Goal: Task Accomplishment & Management: Manage account settings

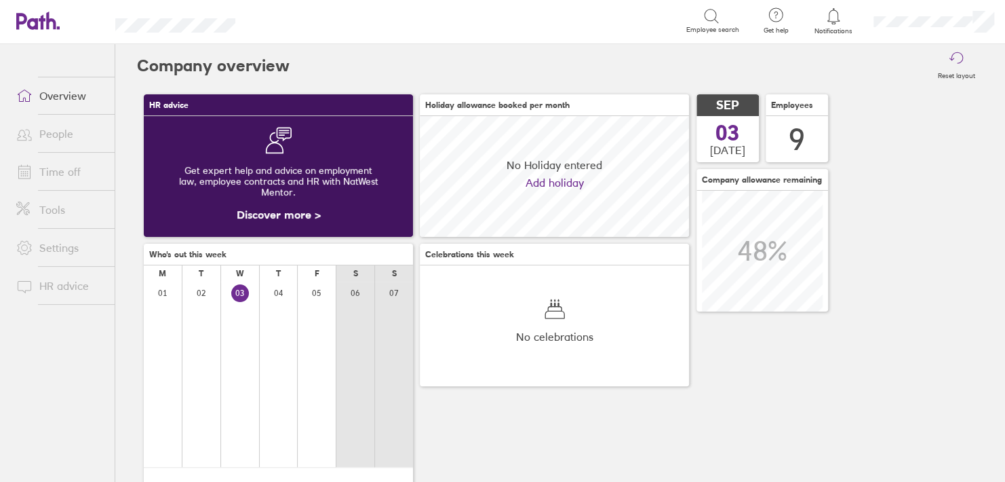
scroll to position [120, 269]
click at [60, 170] on link "Time off" at bounding box center [59, 171] width 109 height 27
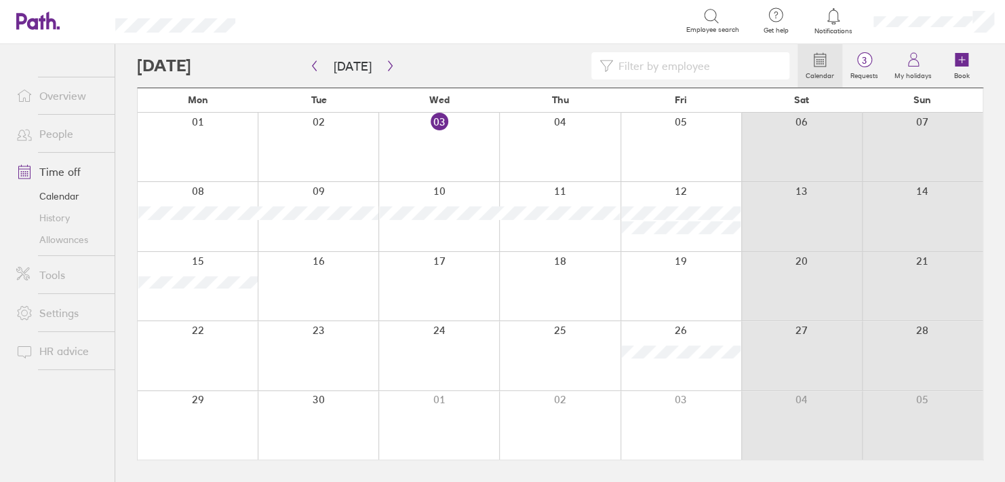
click at [64, 129] on link "People" at bounding box center [59, 133] width 109 height 27
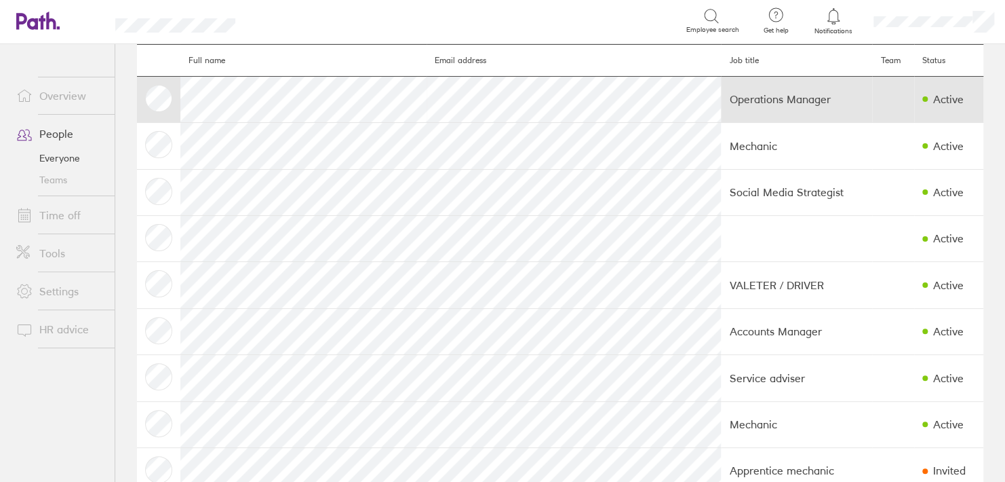
scroll to position [68, 0]
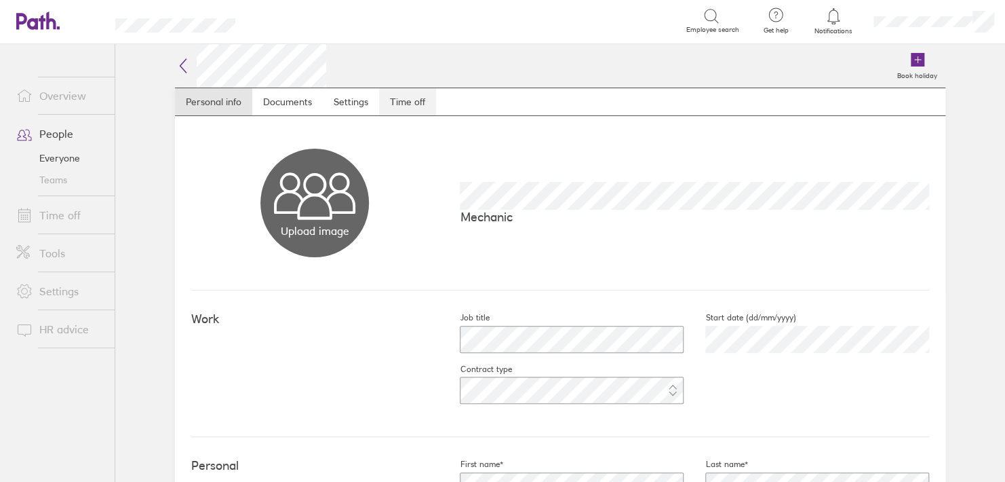
click at [408, 102] on link "Time off" at bounding box center [407, 101] width 57 height 27
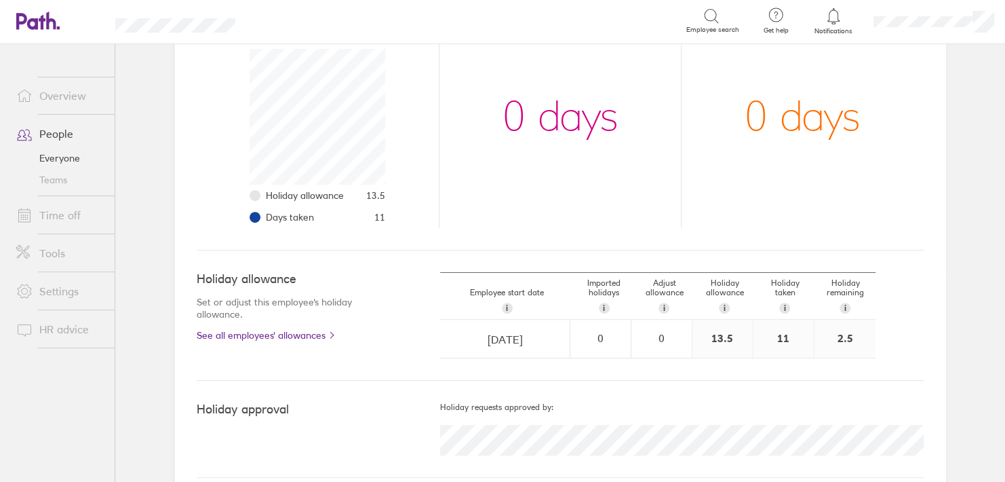
scroll to position [220, 0]
